Goal: Task Accomplishment & Management: Use online tool/utility

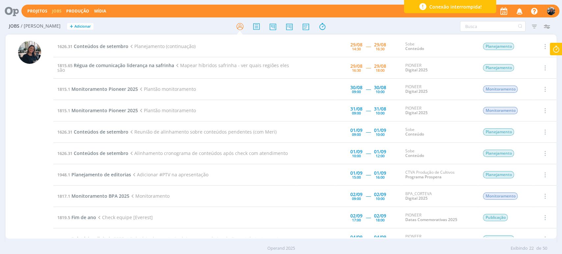
click at [556, 47] on icon at bounding box center [556, 49] width 12 height 13
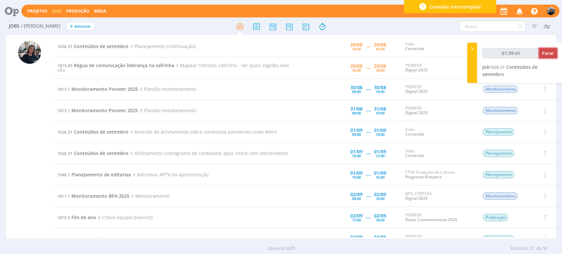
click at [549, 50] on span "Parar" at bounding box center [548, 53] width 12 height 6
click at [545, 54] on span "Parar" at bounding box center [548, 53] width 12 height 6
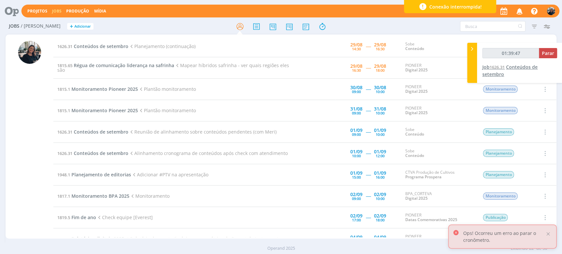
type input "01:40:00"
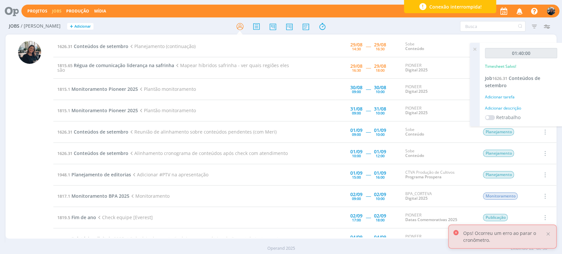
click at [512, 109] on div "Adicionar descrição" at bounding box center [521, 108] width 72 height 6
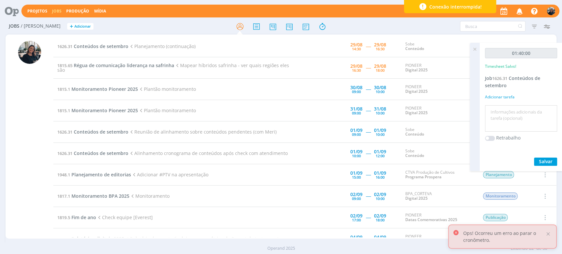
click at [513, 110] on textarea at bounding box center [521, 118] width 69 height 23
type textarea "O"
type textarea "organização datas e [DATE]"
click at [553, 158] on button "Salvar" at bounding box center [545, 162] width 23 height 8
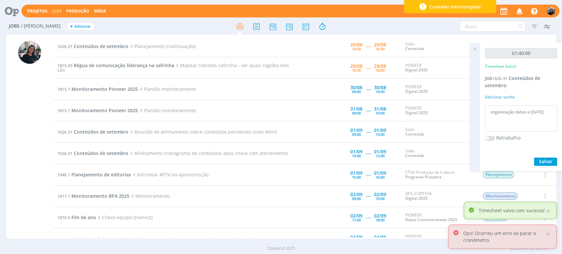
click at [473, 49] on icon at bounding box center [475, 49] width 12 height 13
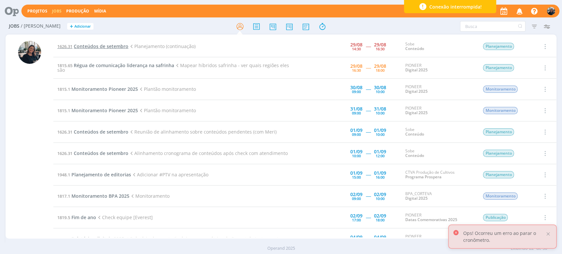
click at [114, 47] on span "Conteúdos de setembro" at bounding box center [101, 46] width 55 height 6
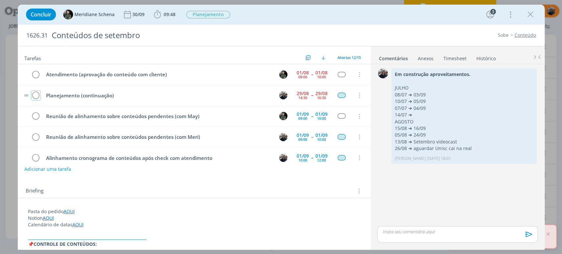
drag, startPoint x: 35, startPoint y: 94, endPoint x: 29, endPoint y: 97, distance: 6.8
click at [35, 94] on icon "dialog" at bounding box center [35, 96] width 9 height 10
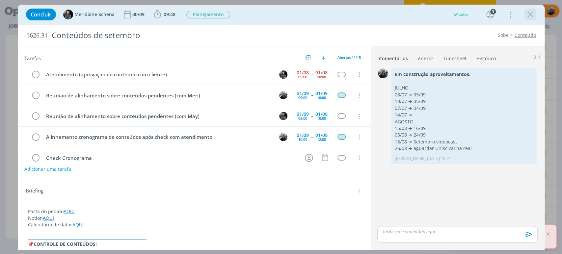
click at [531, 17] on icon "dialog" at bounding box center [531, 15] width 10 height 10
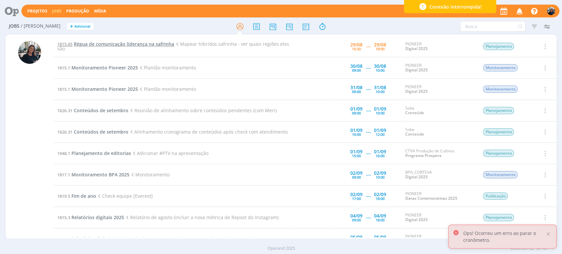
click at [125, 41] on span "Régua de comunicação liderança na safrinha" at bounding box center [124, 44] width 100 height 6
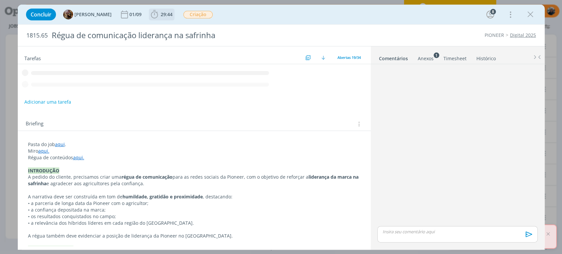
click at [158, 14] on icon "dialog" at bounding box center [155, 15] width 10 height 10
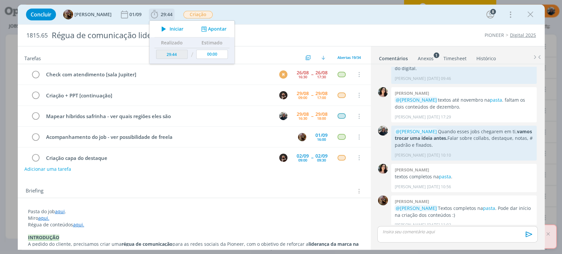
scroll to position [21, 0]
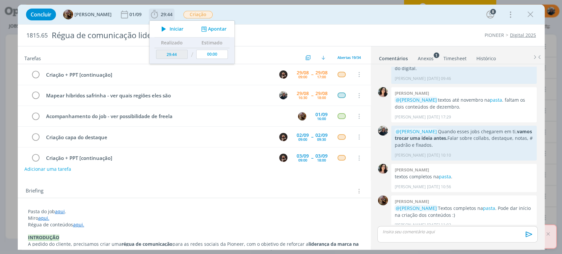
click at [175, 28] on span "Iniciar" at bounding box center [177, 29] width 14 height 5
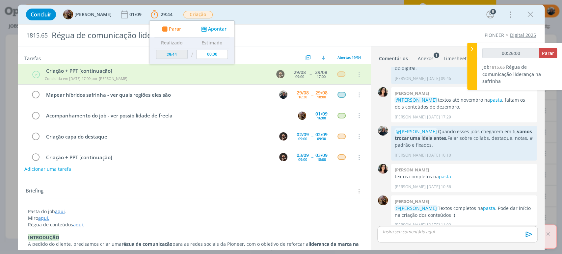
type input "00:27:46"
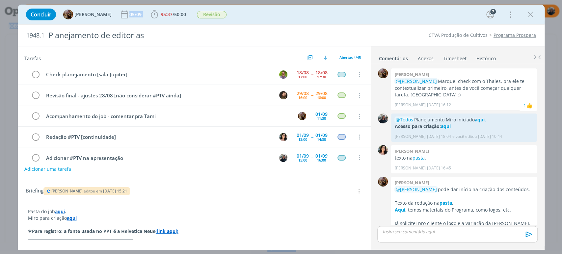
scroll to position [734, 0]
